Goal: Find specific page/section

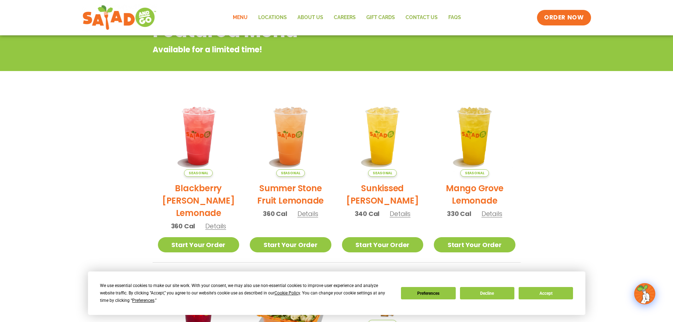
scroll to position [106, 0]
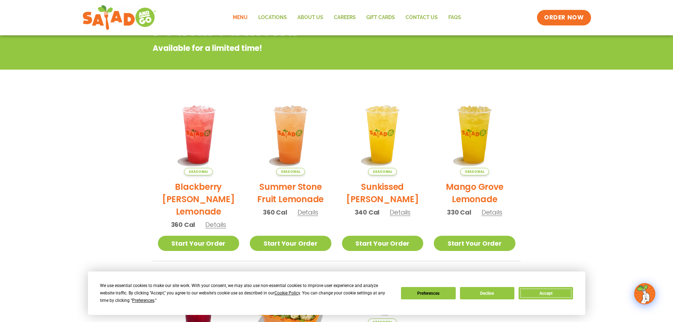
click at [536, 294] on button "Accept" at bounding box center [546, 293] width 54 height 12
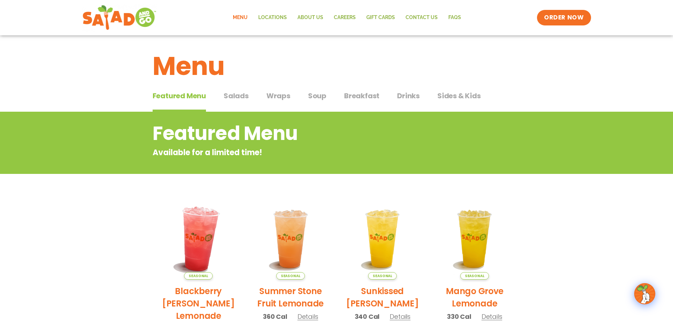
scroll to position [0, 0]
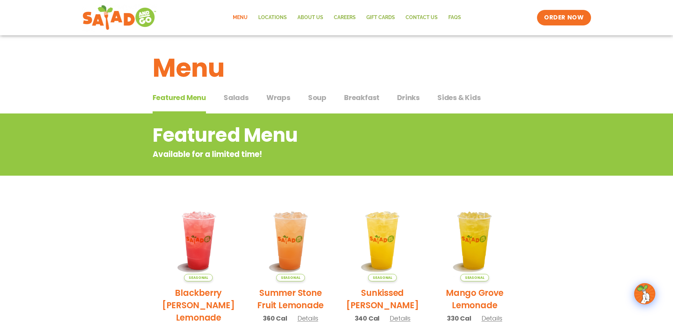
click at [241, 94] on span "Salads" at bounding box center [236, 97] width 25 height 11
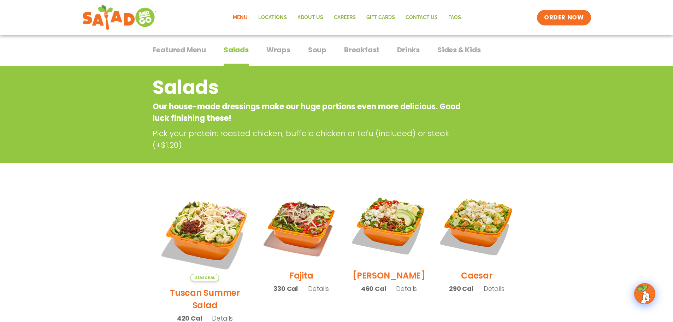
scroll to position [35, 0]
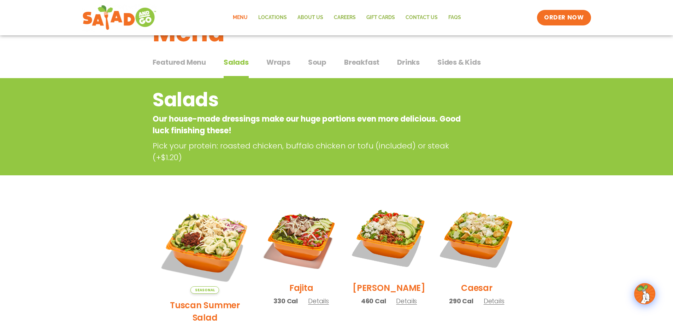
click at [279, 64] on span "Wraps" at bounding box center [279, 62] width 24 height 11
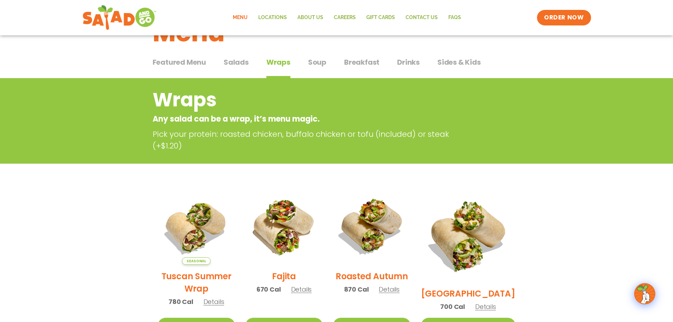
click at [317, 59] on span "Soup" at bounding box center [317, 62] width 18 height 11
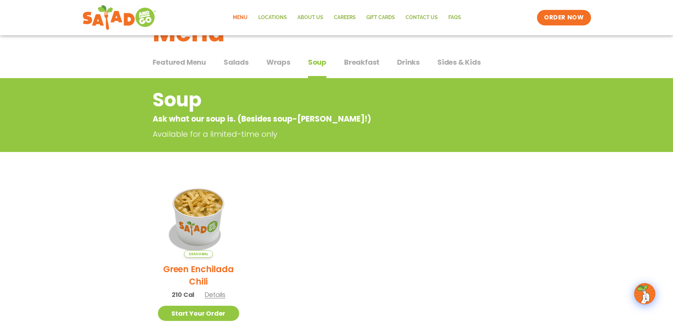
click at [358, 63] on span "Breakfast" at bounding box center [361, 62] width 35 height 11
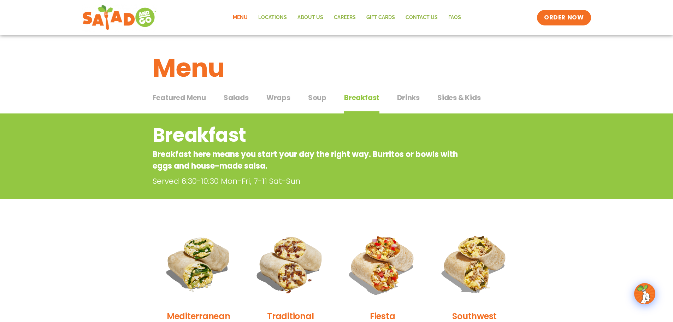
click at [405, 100] on span "Drinks" at bounding box center [408, 97] width 23 height 11
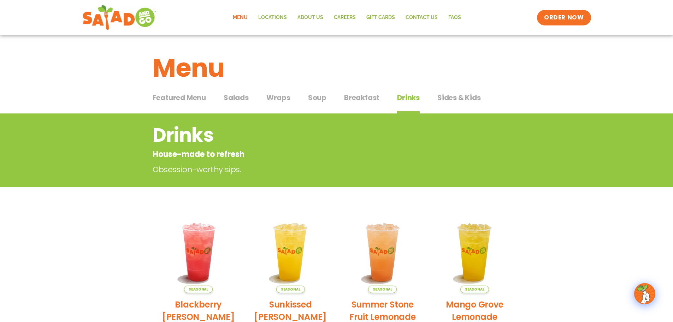
drag, startPoint x: 444, startPoint y: 95, endPoint x: 450, endPoint y: 97, distance: 6.2
click at [444, 95] on span "Sides & Kids" at bounding box center [459, 97] width 43 height 11
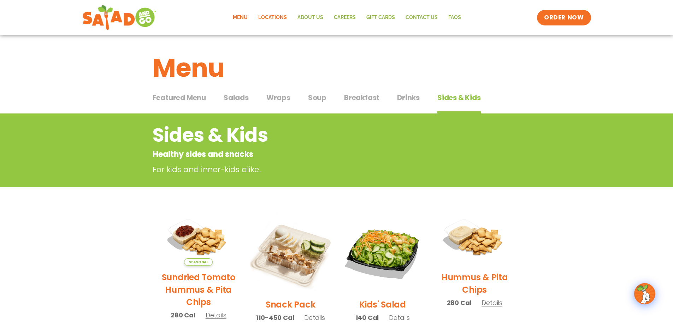
click at [277, 18] on link "Locations" at bounding box center [272, 18] width 39 height 16
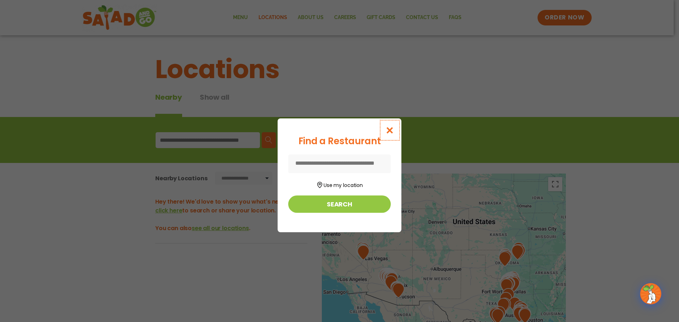
click at [387, 130] on icon "Close modal" at bounding box center [389, 130] width 9 height 7
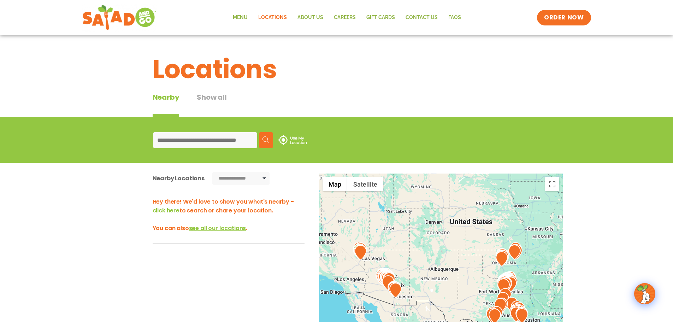
click at [242, 140] on input at bounding box center [205, 140] width 104 height 16
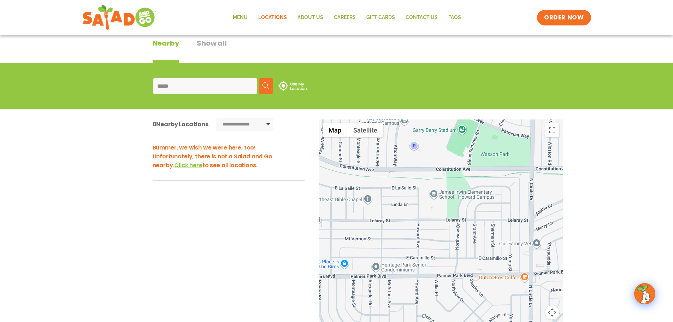
scroll to position [35, 0]
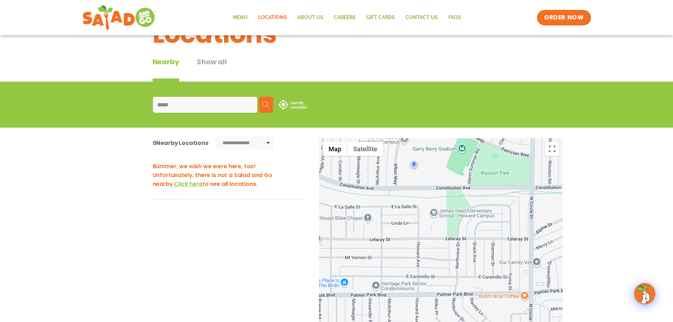
type input "*****"
click at [174, 183] on span "Click here" at bounding box center [188, 184] width 28 height 8
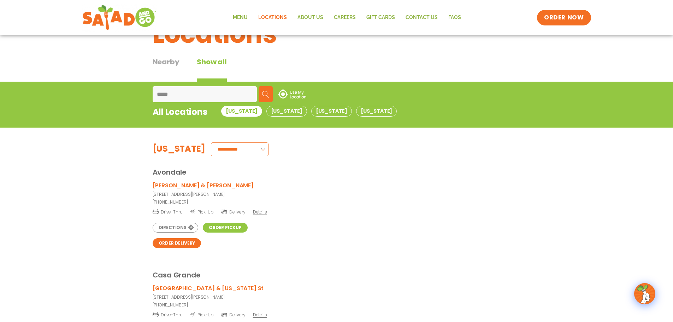
click at [221, 153] on select "**********" at bounding box center [240, 149] width 58 height 14
click at [287, 159] on div "Avondale" at bounding box center [337, 166] width 368 height 21
